Goal: Complete application form

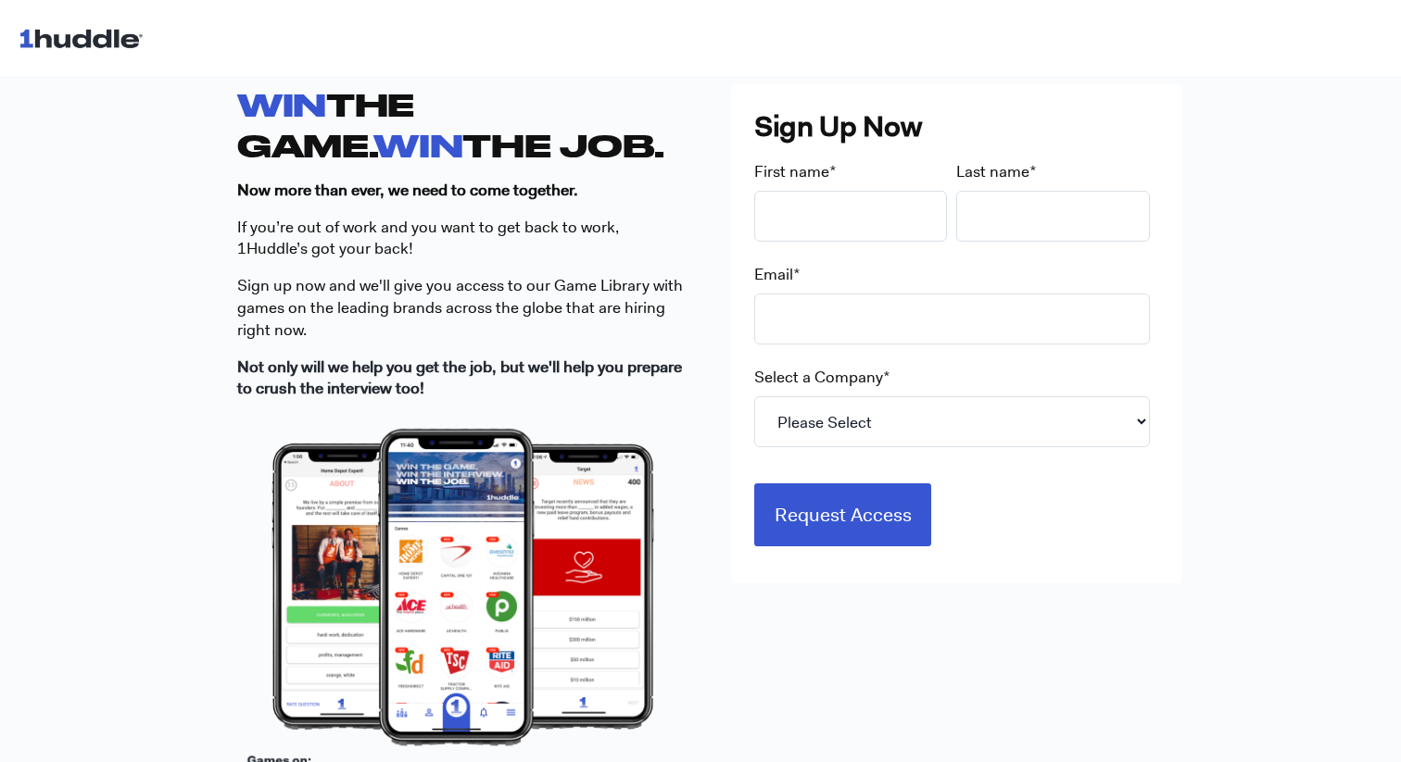
scroll to position [509, 0]
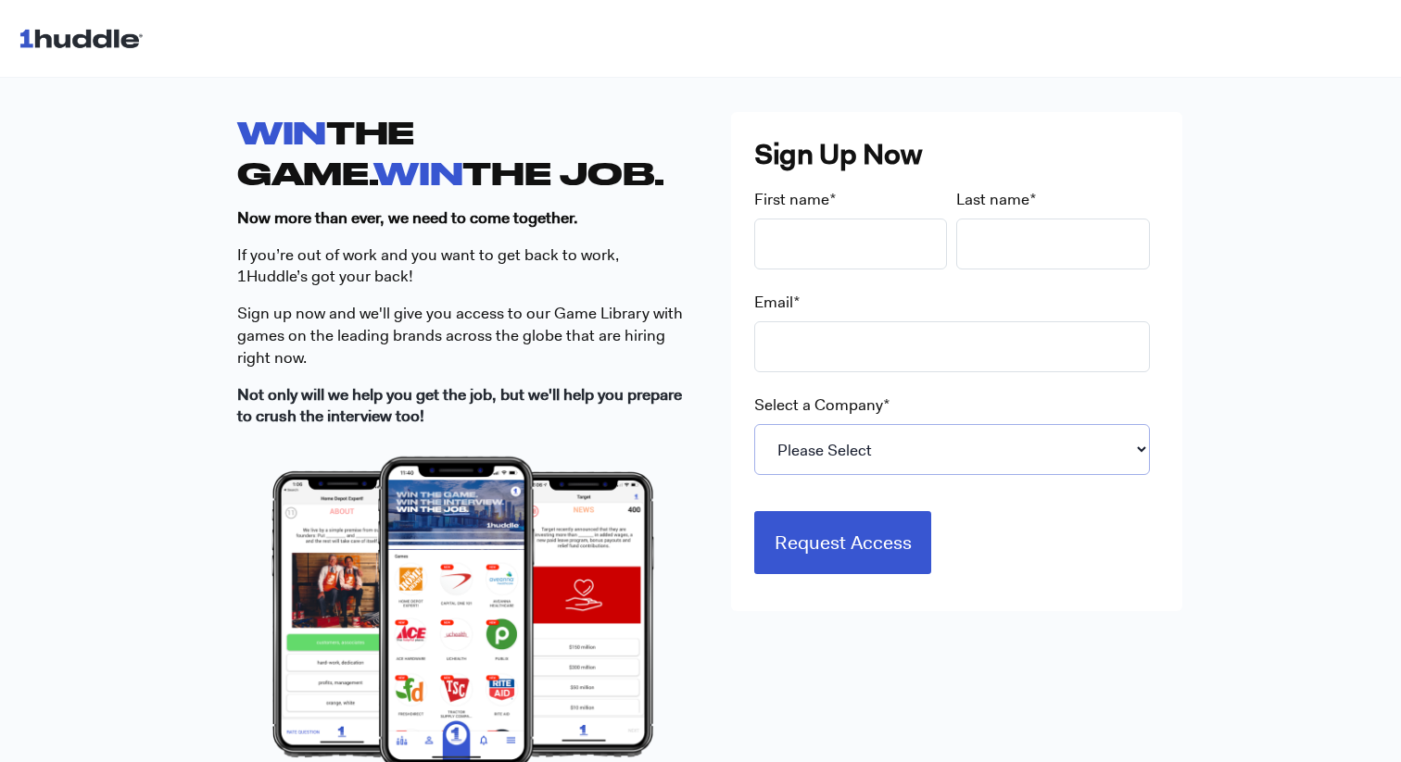
click at [1007, 455] on select "Please Select 7-Eleven Ace Hardware Albertsons Companies ALDI Amazon Aveanna He…" at bounding box center [952, 449] width 396 height 51
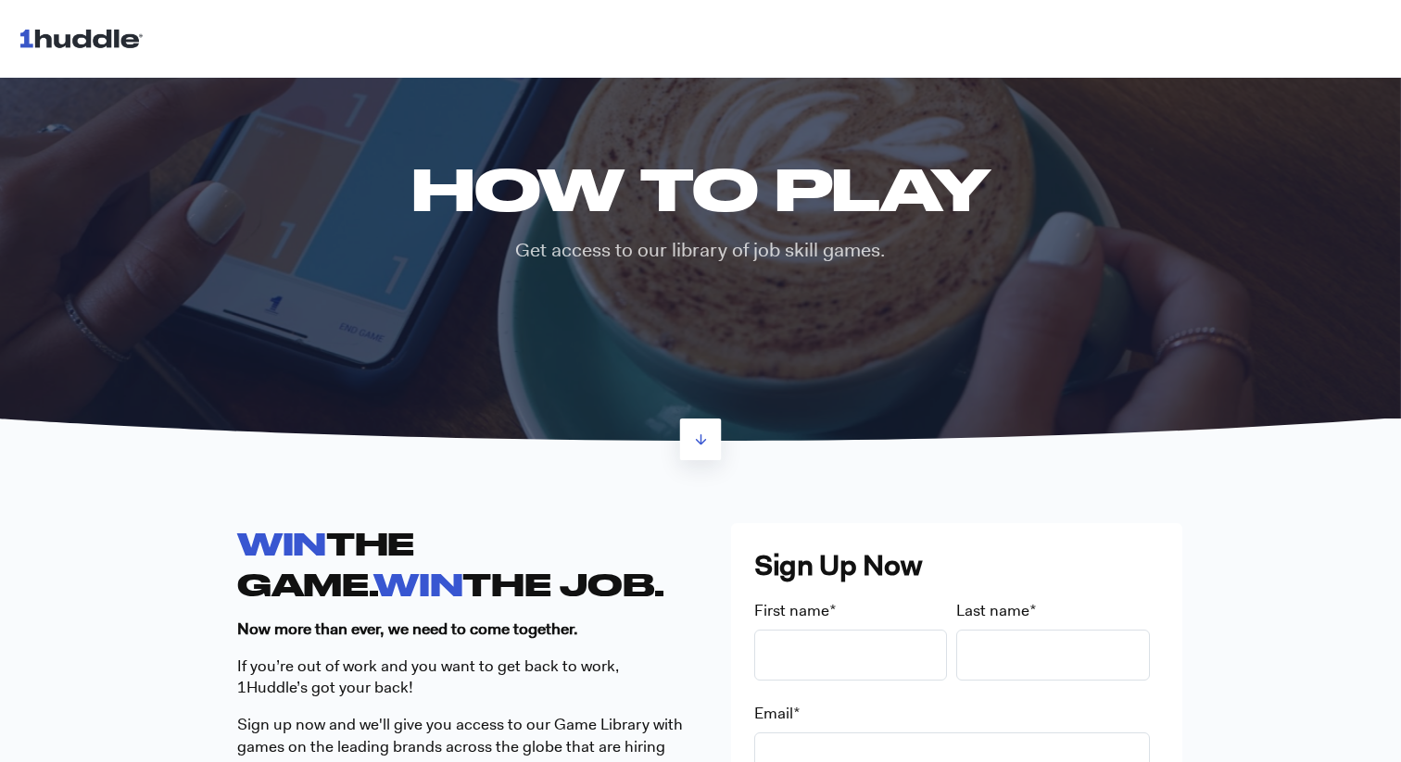
scroll to position [0, 0]
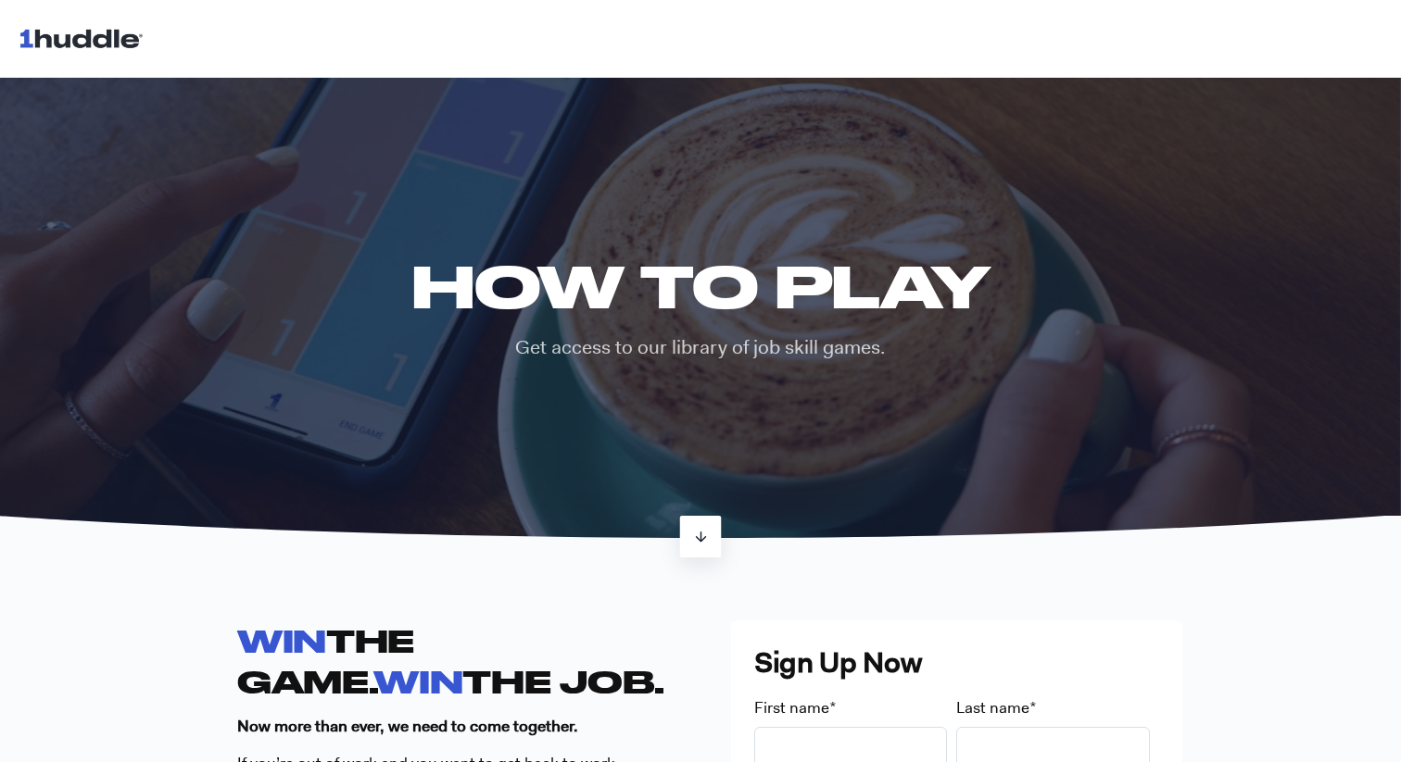
click at [687, 540] on link at bounding box center [701, 537] width 42 height 42
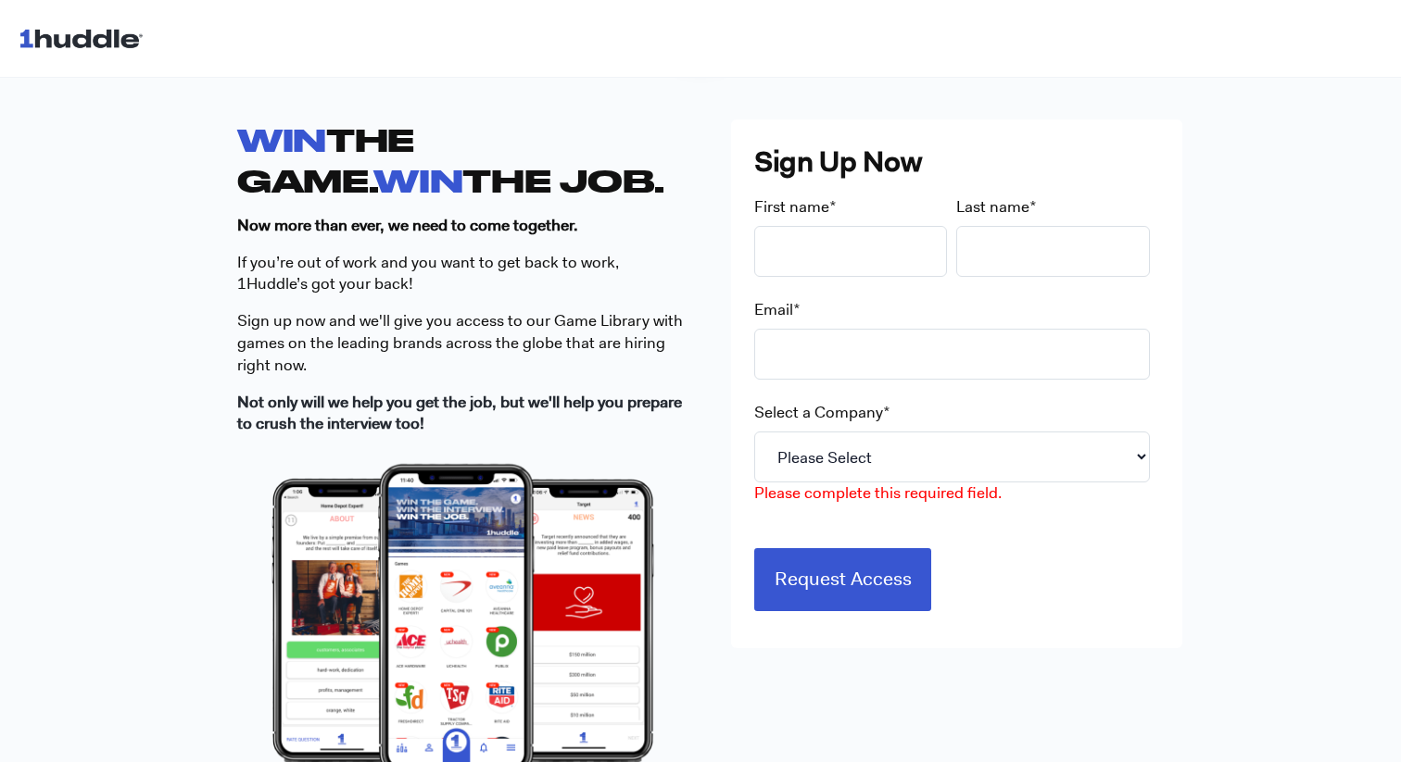
scroll to position [586, 0]
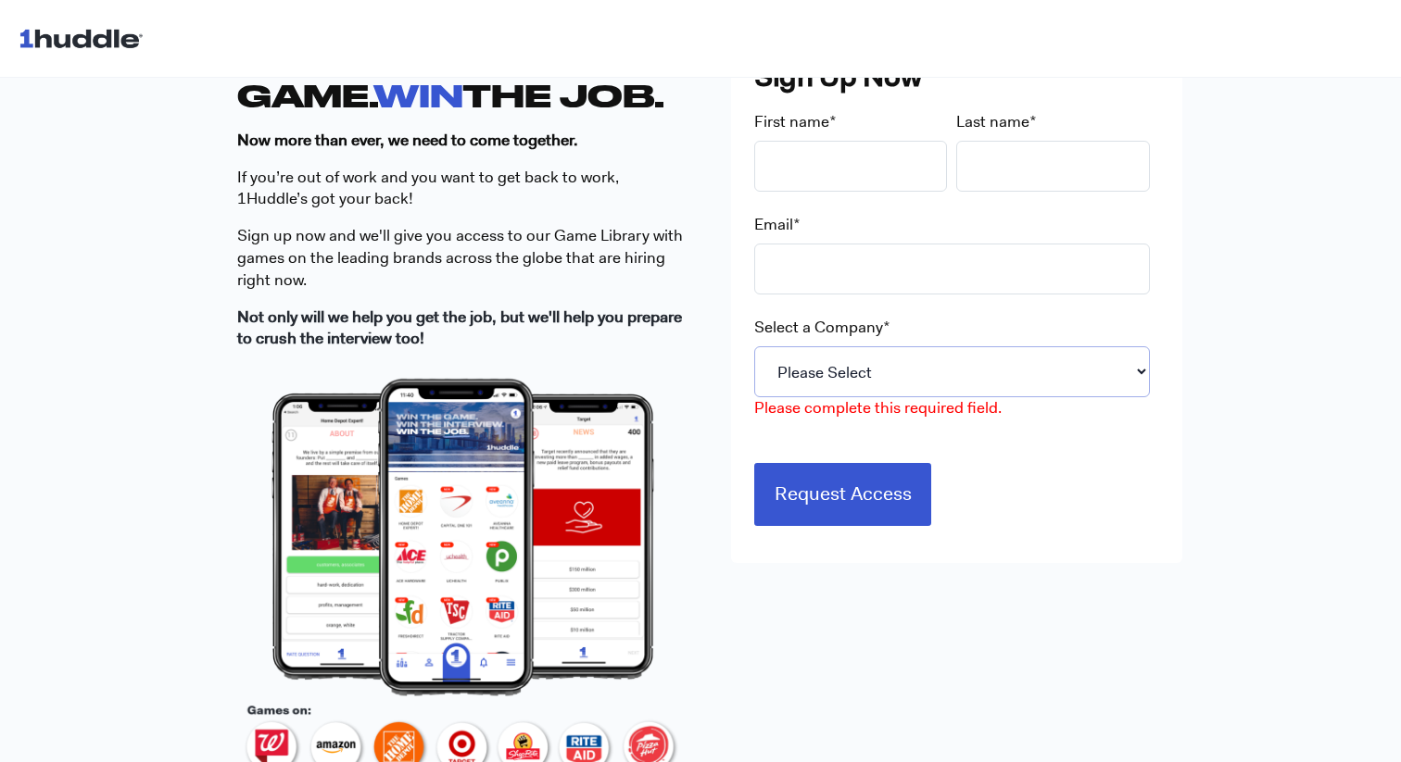
click at [800, 359] on select "Please Select 7-Eleven Ace Hardware Albertsons Companies ALDI Amazon Aveanna He…" at bounding box center [952, 372] width 396 height 51
select select "Starbucks"
click at [754, 347] on select "Please Select 7-Eleven Ace Hardware Albertsons Companies ALDI Amazon Aveanna He…" at bounding box center [952, 372] width 396 height 51
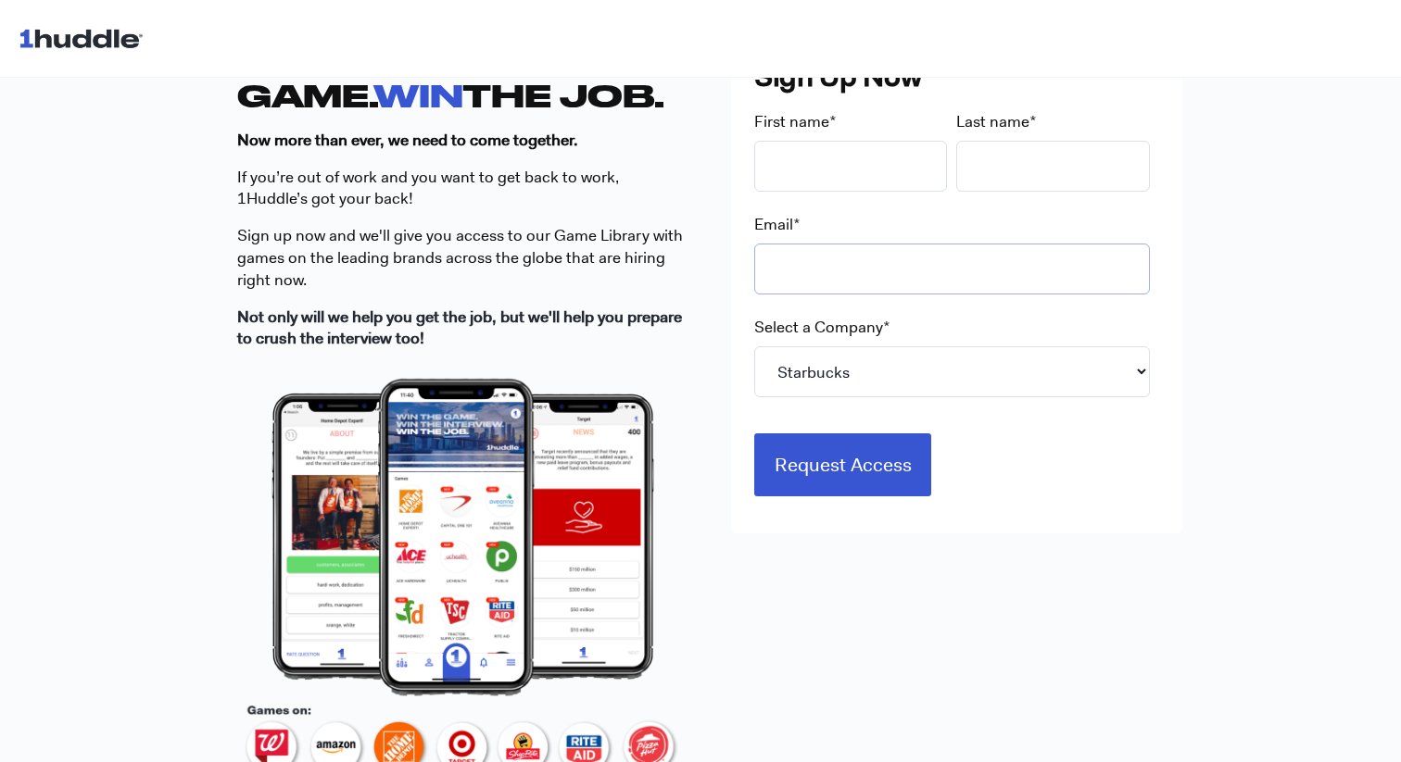
click at [815, 274] on input "Email *" at bounding box center [952, 269] width 396 height 51
drag, startPoint x: 863, startPoint y: 269, endPoint x: 705, endPoint y: 265, distance: 157.5
click at [704, 265] on div "WIN THE GAME. WIN THE JOB. Now more than ever, we need to come together. If you…" at bounding box center [700, 410] width 926 height 753
drag, startPoint x: 989, startPoint y: 289, endPoint x: 738, endPoint y: 270, distance: 250.9
click at [738, 271] on div "Sign Up Now First name * Last name * Email * [EMAIL_ADDRESS][DOMAIN_NAME] Selec…" at bounding box center [956, 283] width 451 height 499
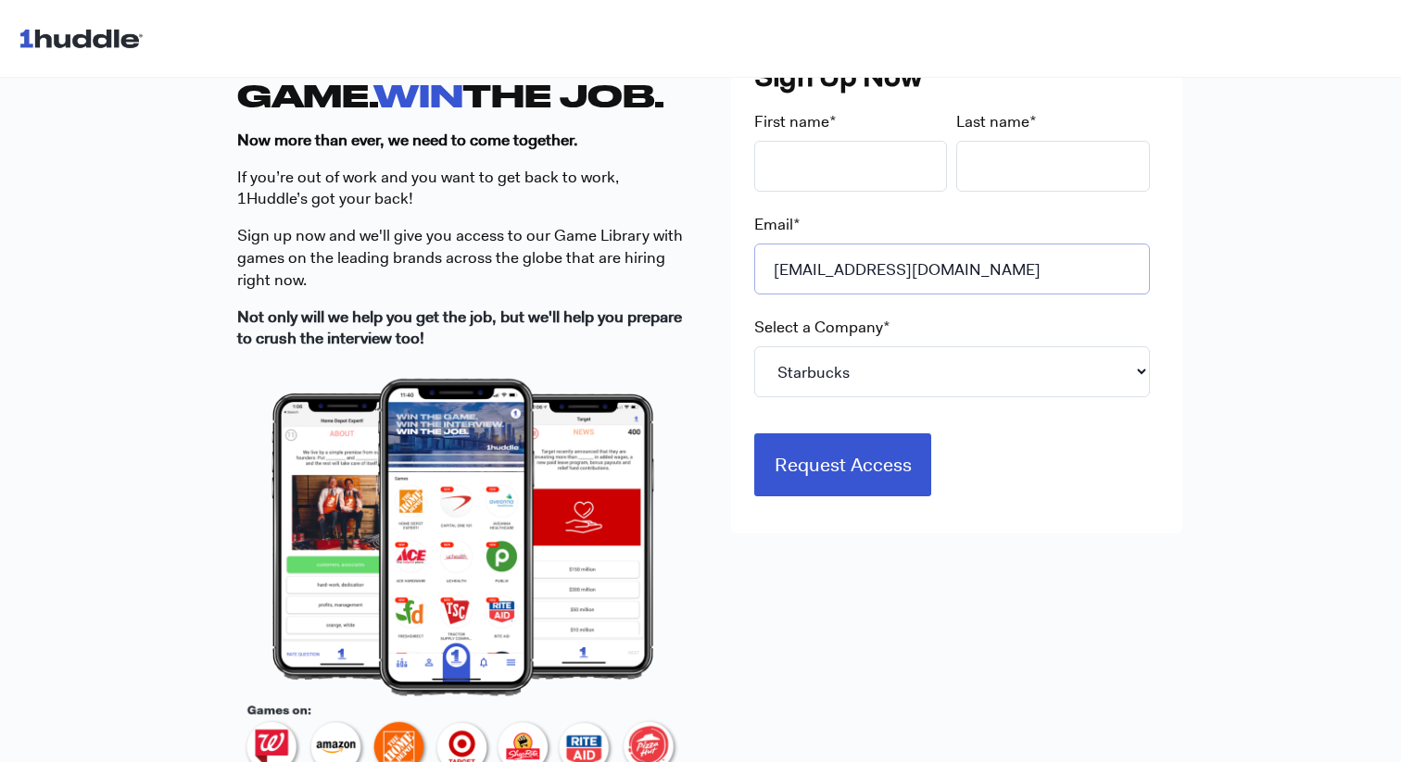
paste input "bfdjherwkej"
type input "[EMAIL_ADDRESS][DOMAIN_NAME]"
click at [876, 158] on input "First name *" at bounding box center [851, 166] width 194 height 51
type input "eshal"
click at [1027, 175] on input "Last name *" at bounding box center [1053, 166] width 194 height 51
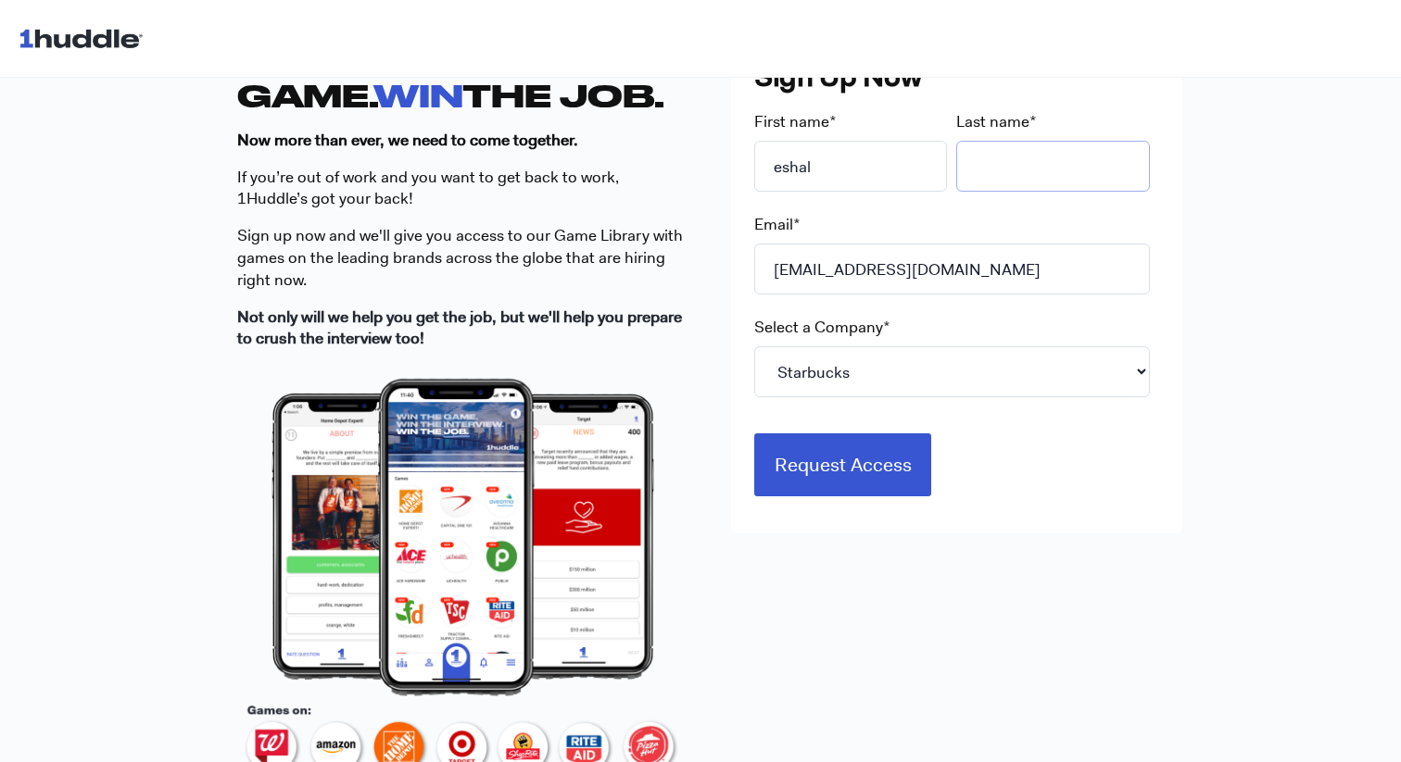
type input "[PERSON_NAME]"
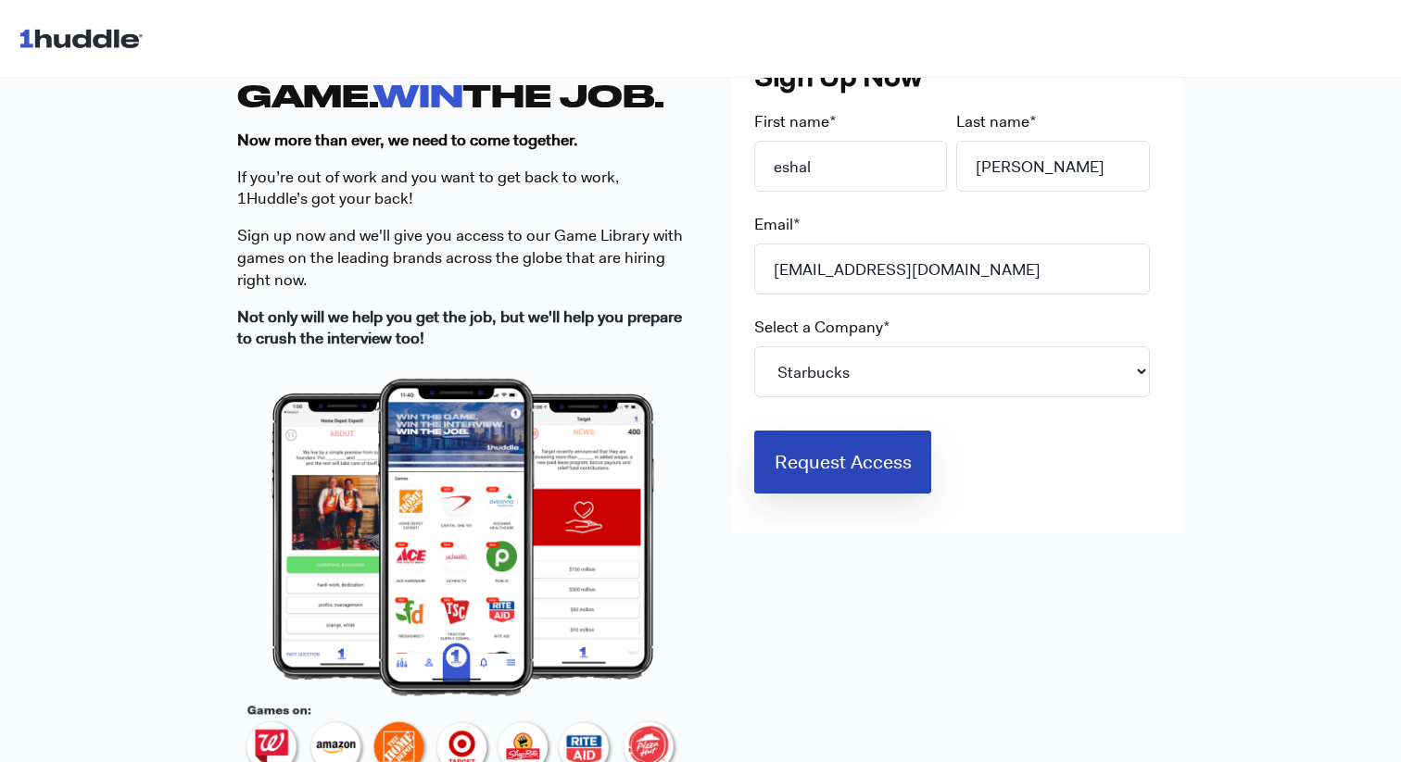
click at [849, 486] on input "Request Access" at bounding box center [843, 462] width 178 height 63
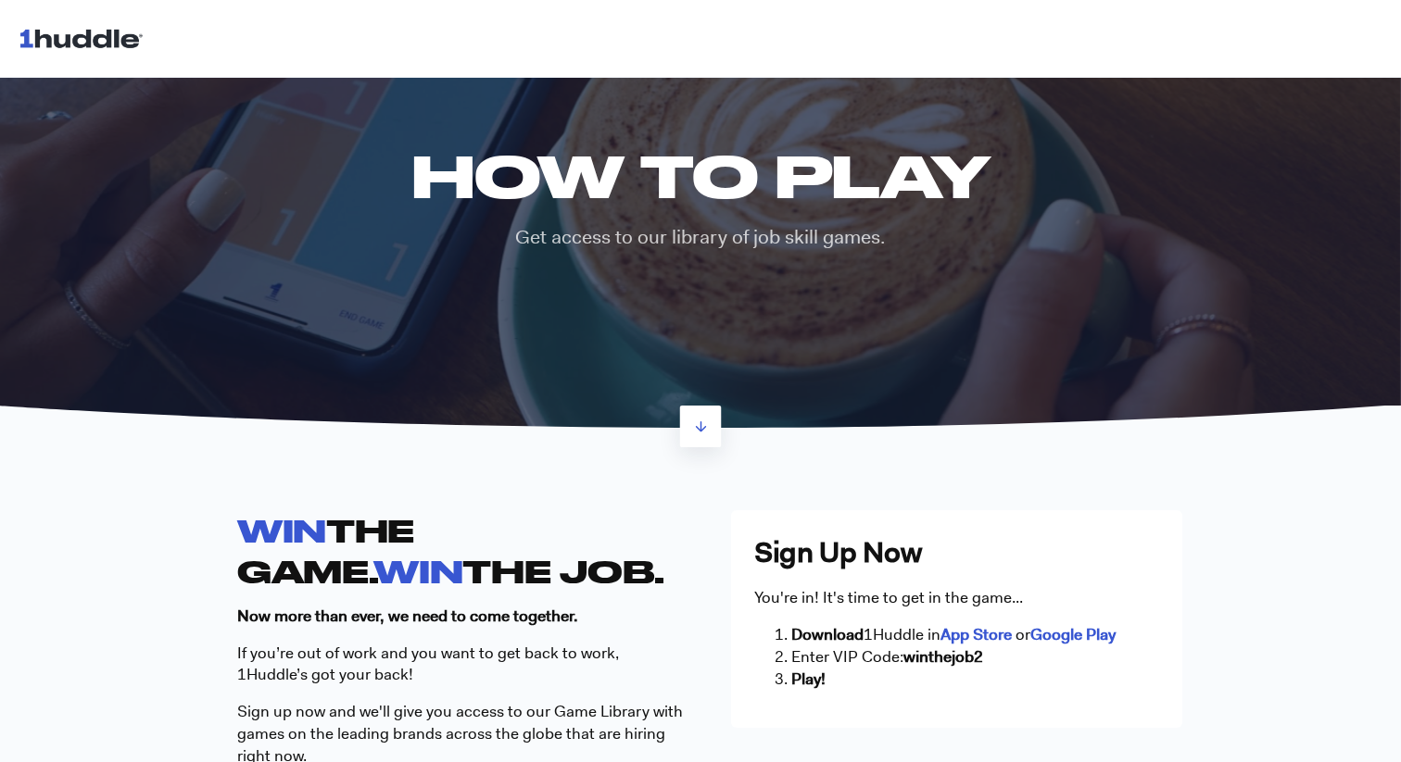
scroll to position [0, 0]
